Goal: Task Accomplishment & Management: Use online tool/utility

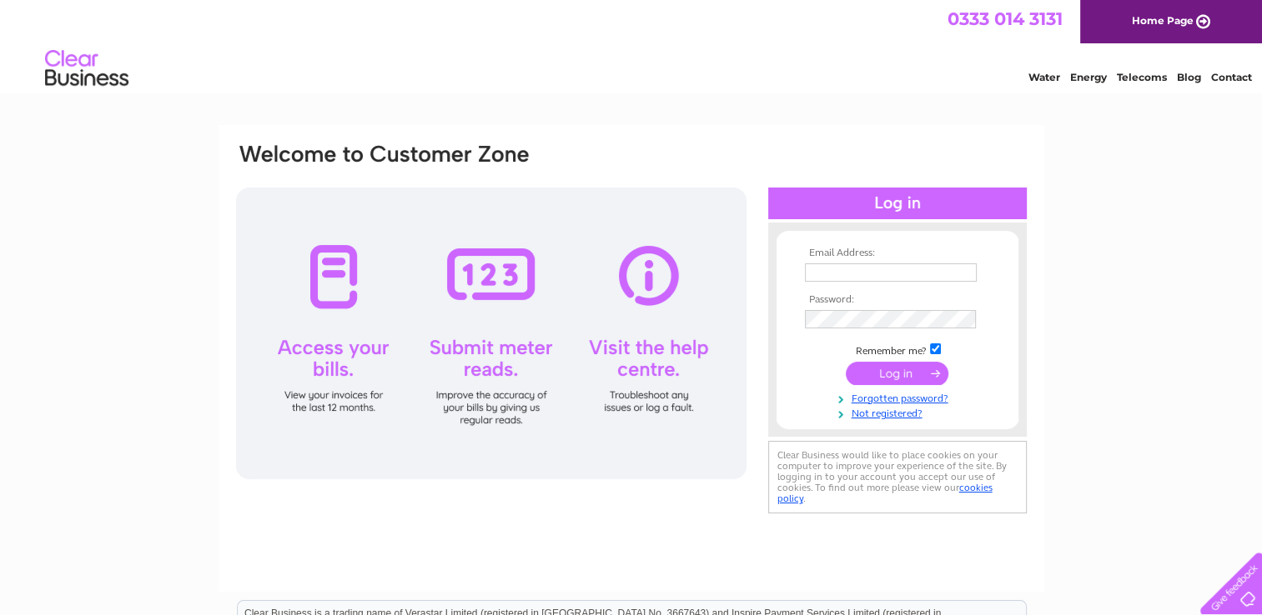
type input "kerrycurtis@virginmedia.com"
click at [922, 377] on input "submit" at bounding box center [897, 373] width 103 height 23
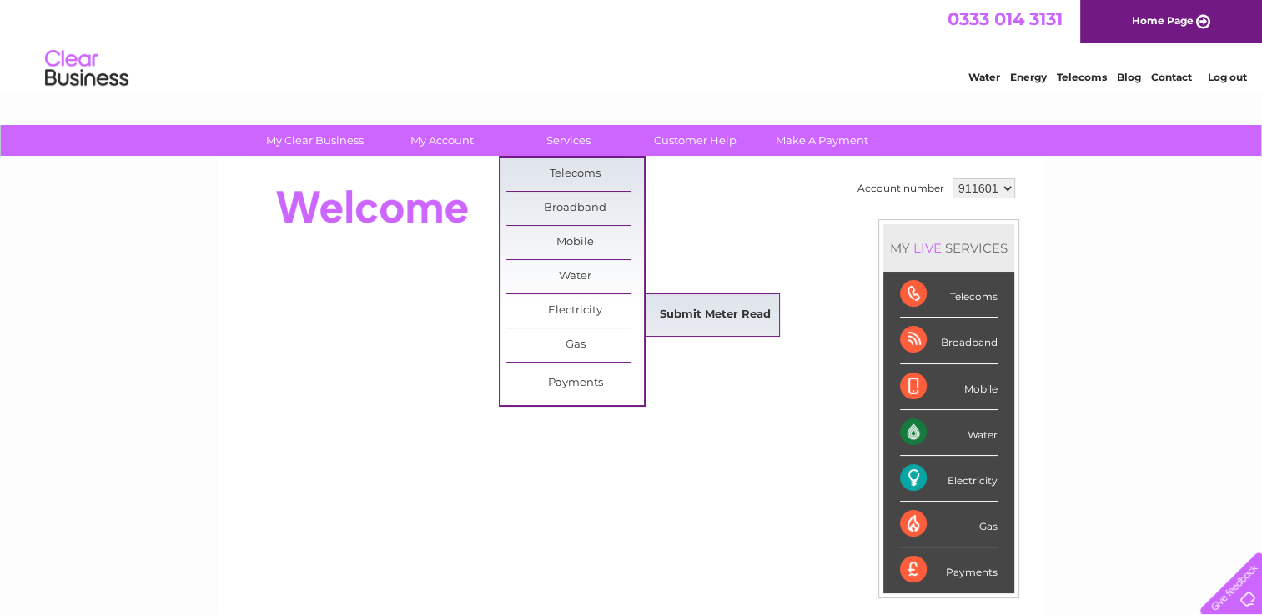
click at [685, 315] on link "Submit Meter Read" at bounding box center [715, 315] width 138 height 33
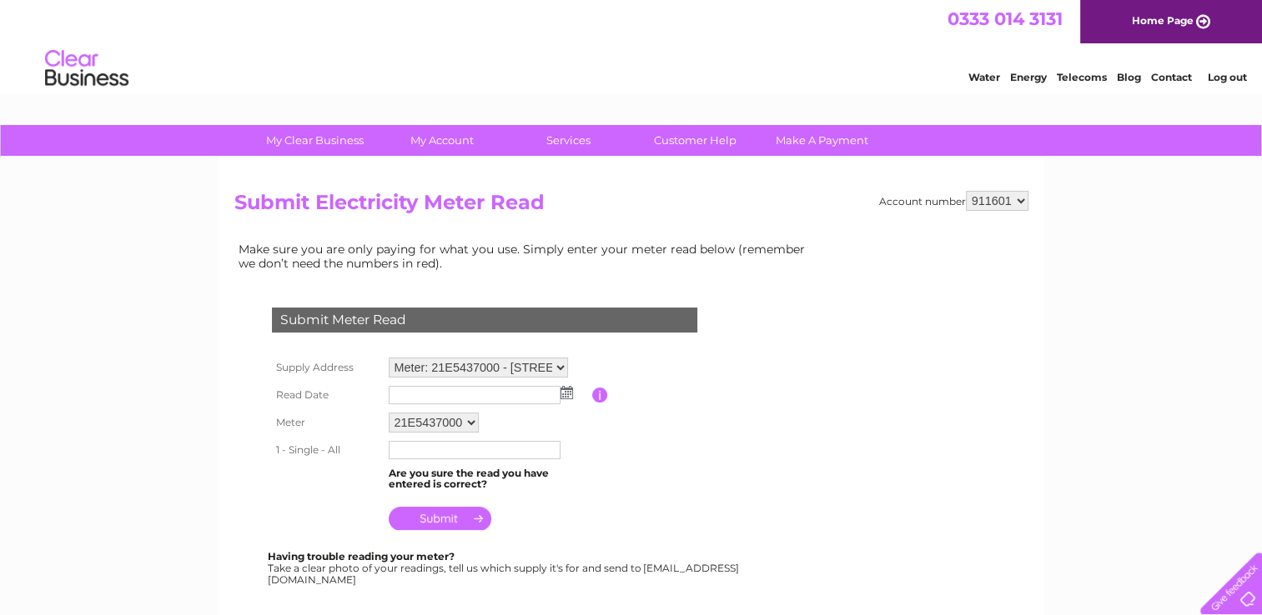
click at [564, 394] on img at bounding box center [566, 392] width 13 height 13
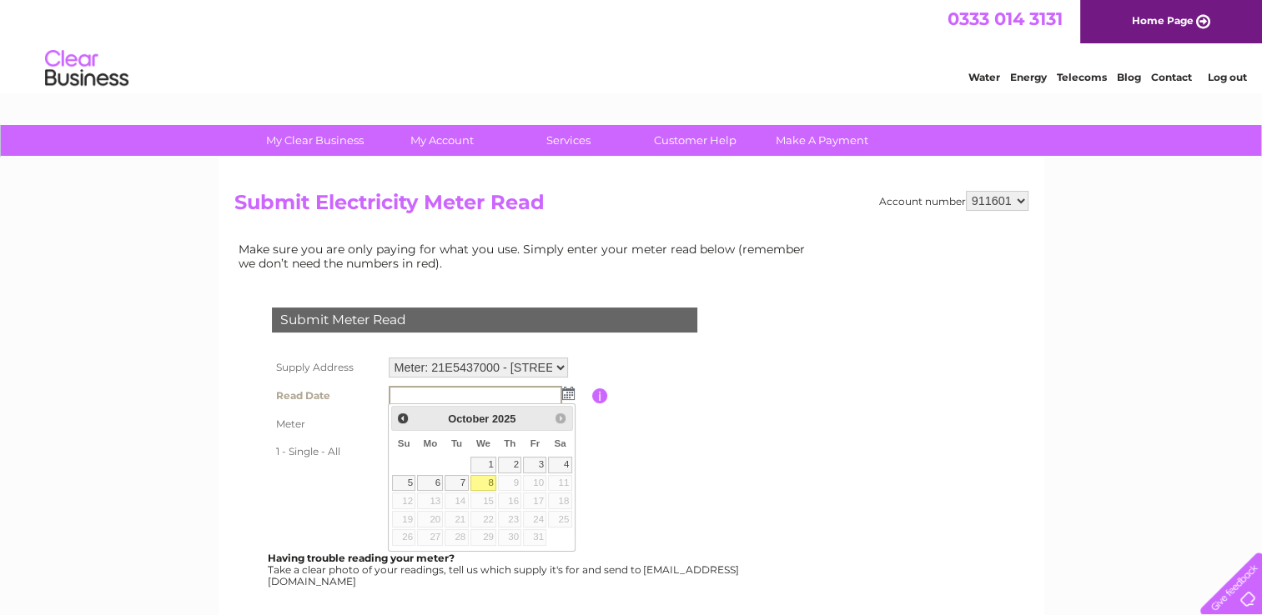
click at [487, 480] on link "8" at bounding box center [483, 483] width 27 height 17
type input "2025/10/08"
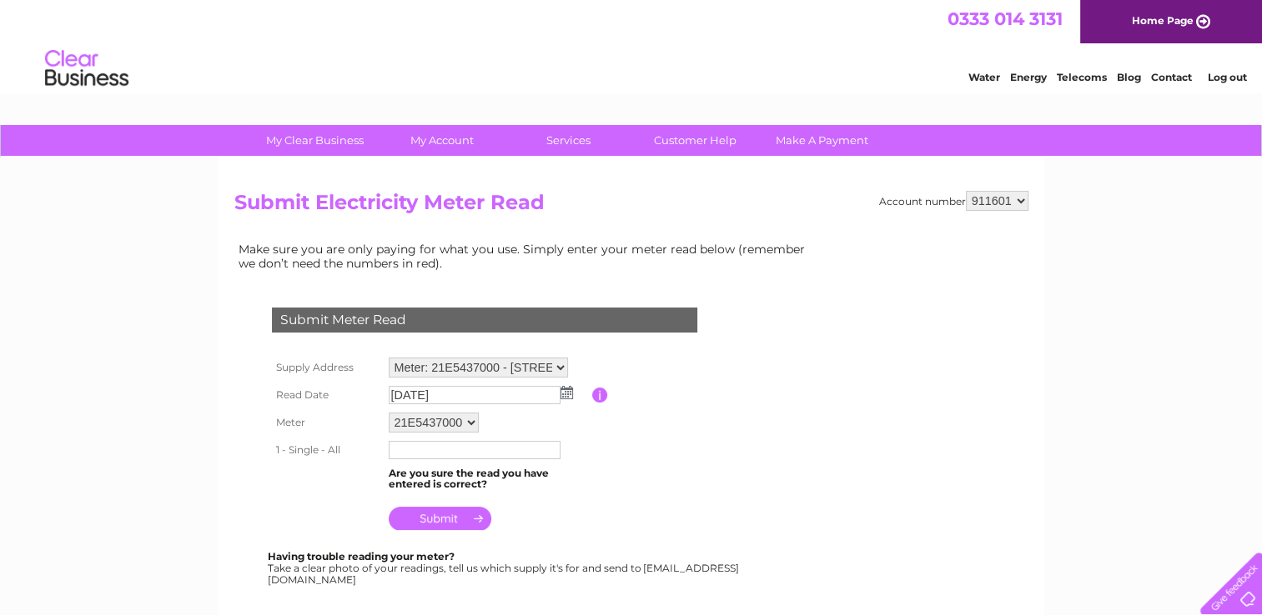
click at [442, 445] on input "text" at bounding box center [475, 450] width 172 height 18
type input "17497"
click at [454, 517] on input "submit" at bounding box center [440, 518] width 103 height 23
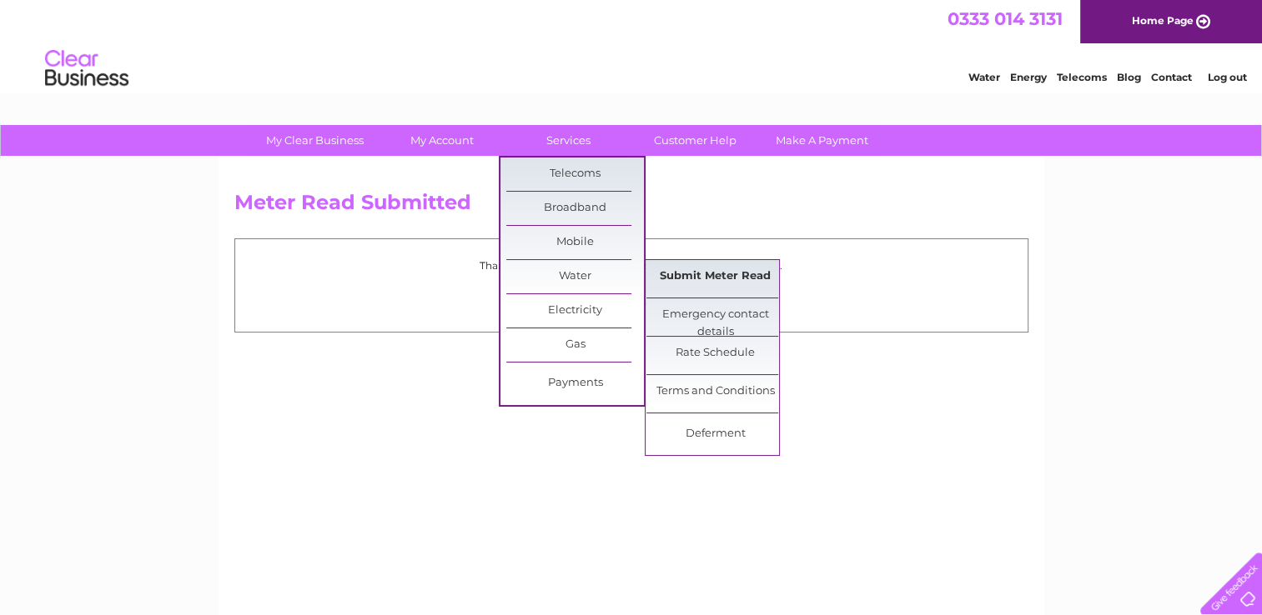
click at [674, 278] on link "Submit Meter Read" at bounding box center [715, 276] width 138 height 33
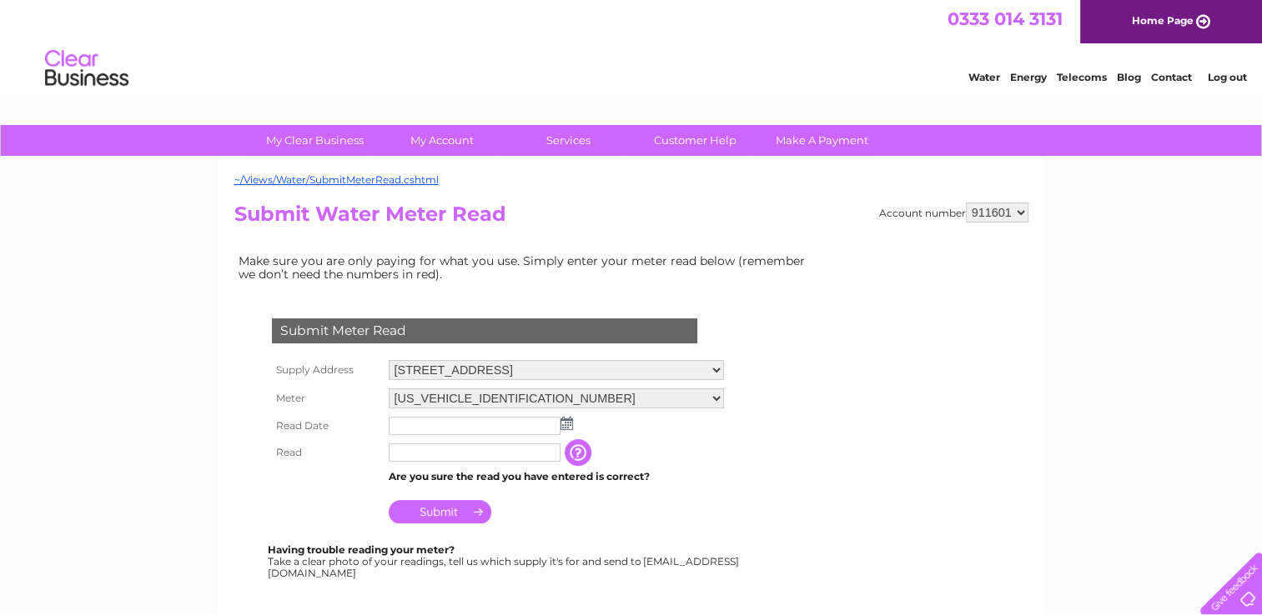
click at [564, 419] on img at bounding box center [566, 423] width 13 height 13
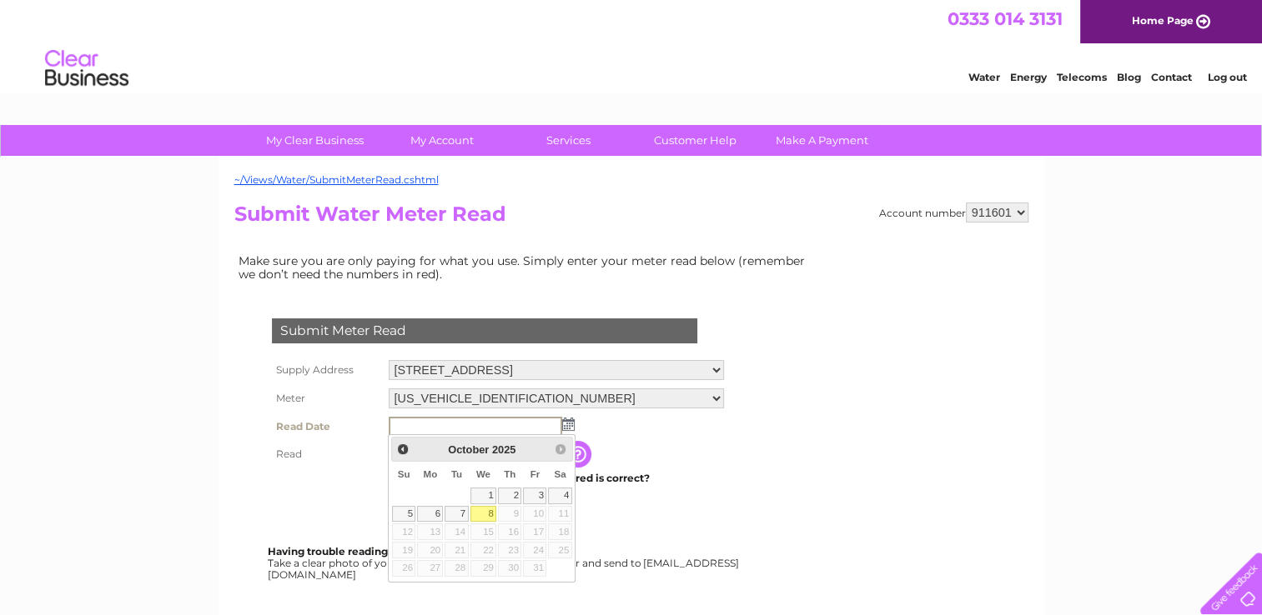
click at [488, 509] on link "8" at bounding box center [483, 514] width 27 height 17
type input "[DATE]"
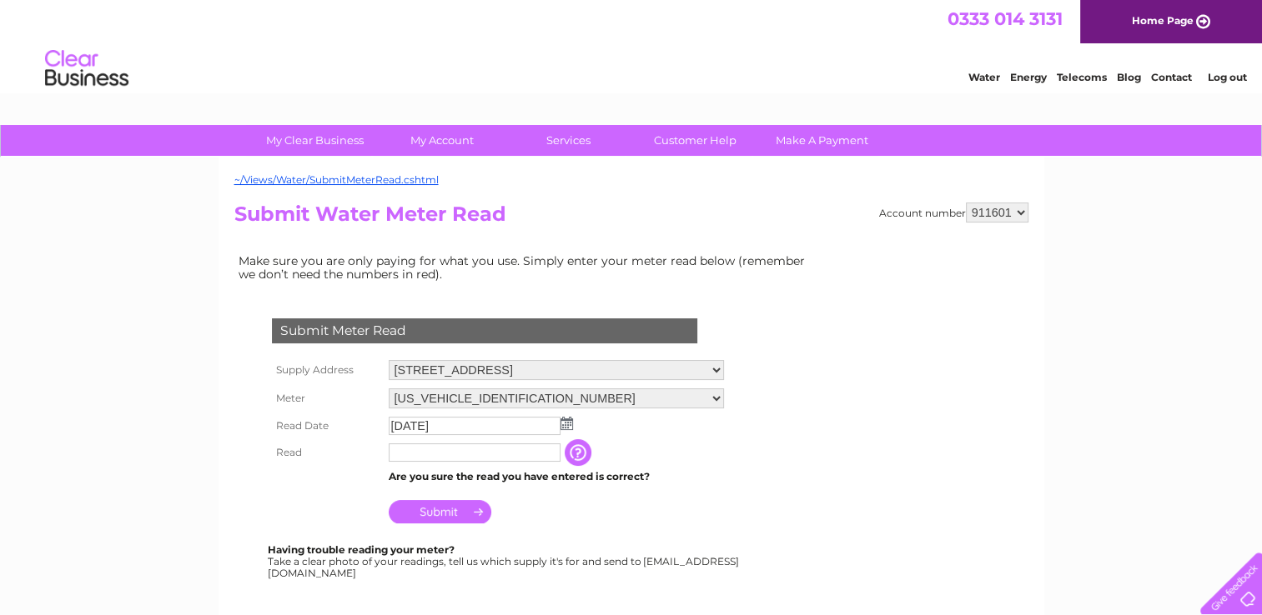
click at [470, 452] on input "text" at bounding box center [475, 453] width 172 height 18
type input "75"
click at [453, 514] on input "Submit" at bounding box center [440, 513] width 103 height 23
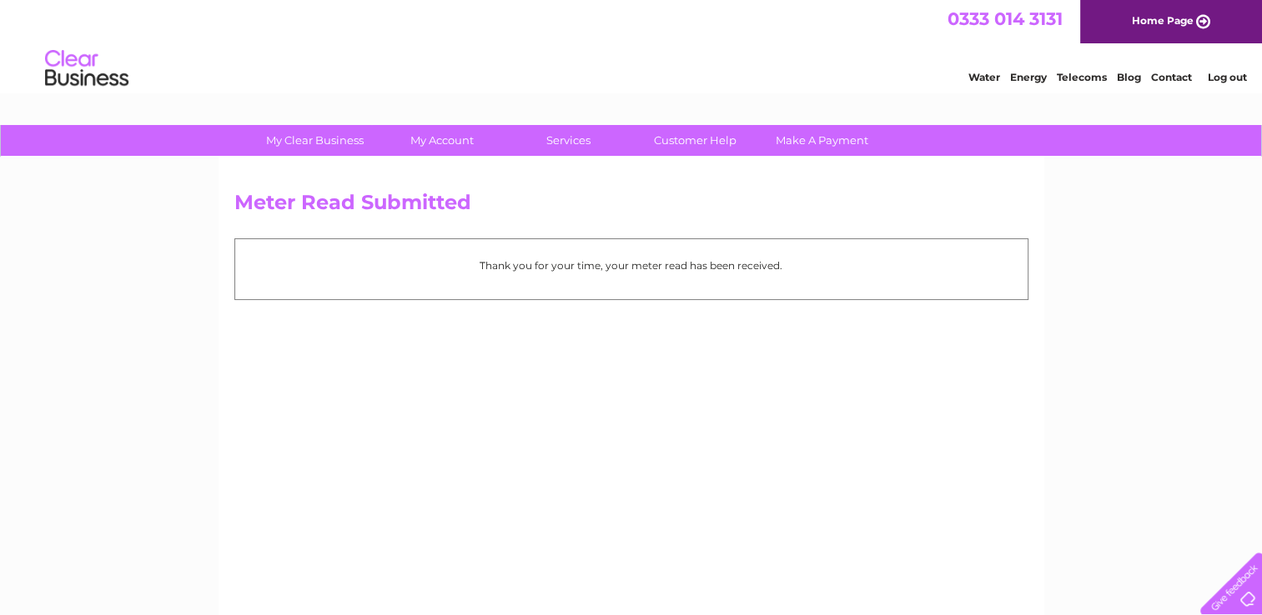
click at [1227, 78] on link "Log out" at bounding box center [1226, 77] width 39 height 13
